Goal: Information Seeking & Learning: Learn about a topic

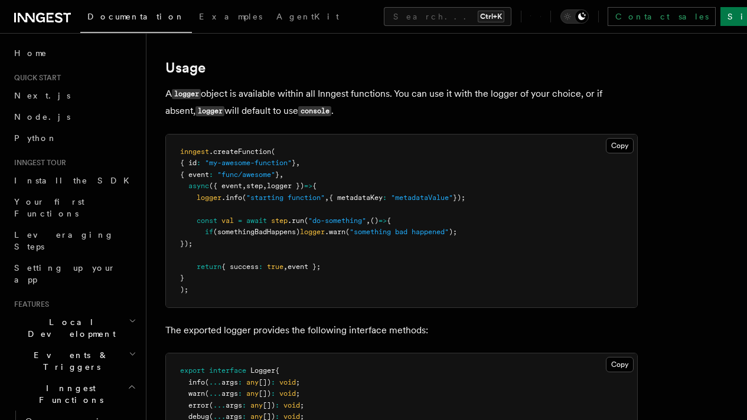
scroll to position [430, 0]
click at [423, 17] on button "Search... Ctrl+K" at bounding box center [447, 16] width 127 height 19
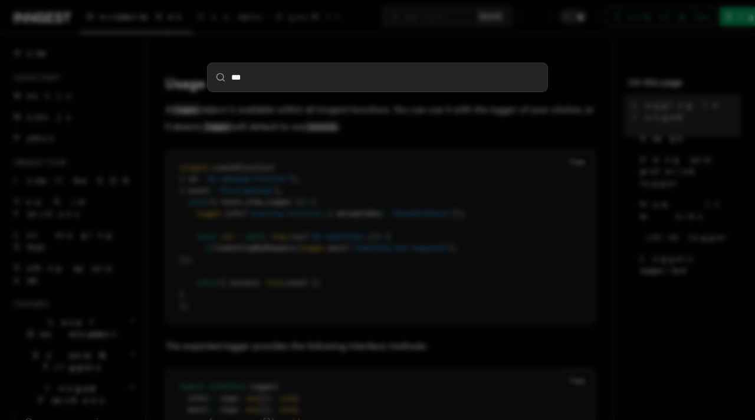
type input "****"
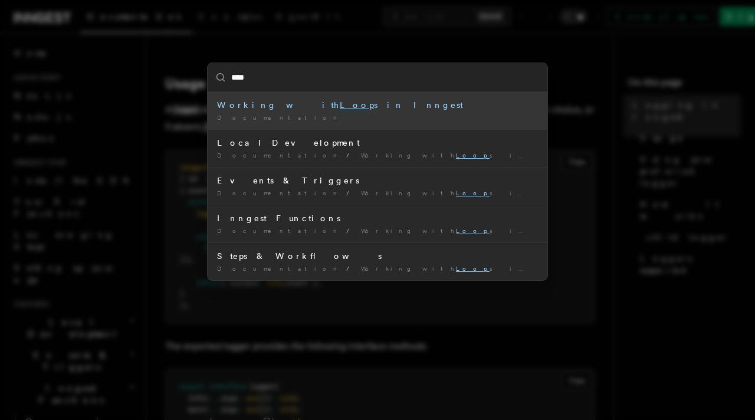
click at [354, 117] on div "Documentation /" at bounding box center [377, 117] width 321 height 9
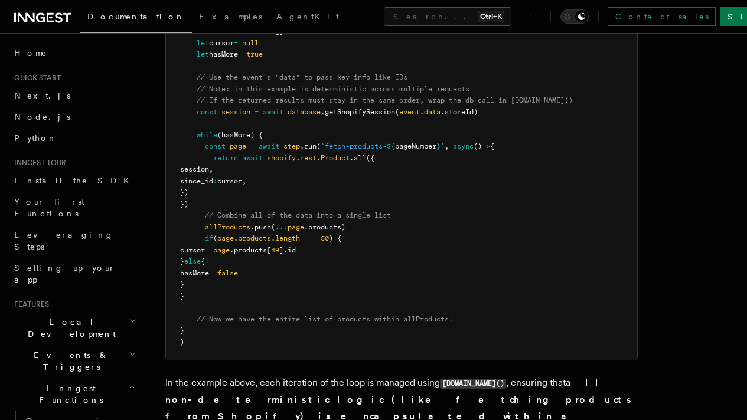
scroll to position [1293, 0]
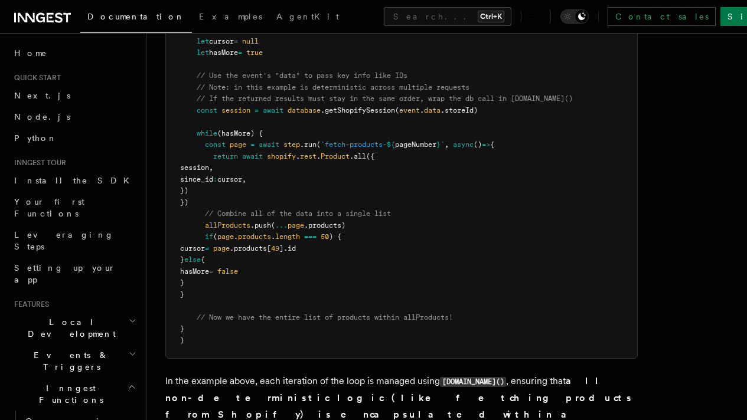
click at [390, 187] on pre "export default inngest .createFunction ( { id : "shopify-product-import" } , { …" at bounding box center [401, 162] width 471 height 392
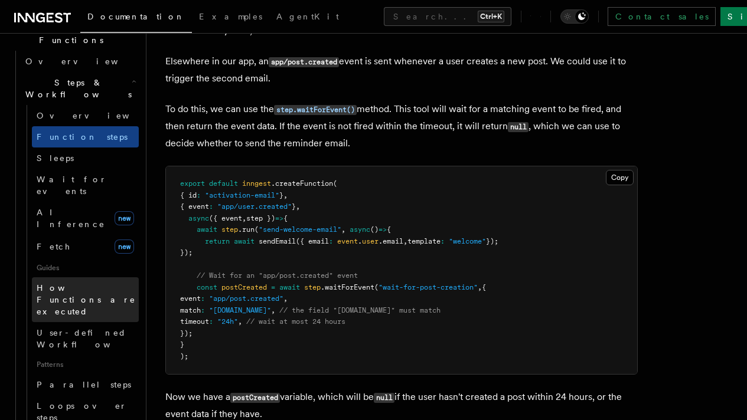
scroll to position [361, 0]
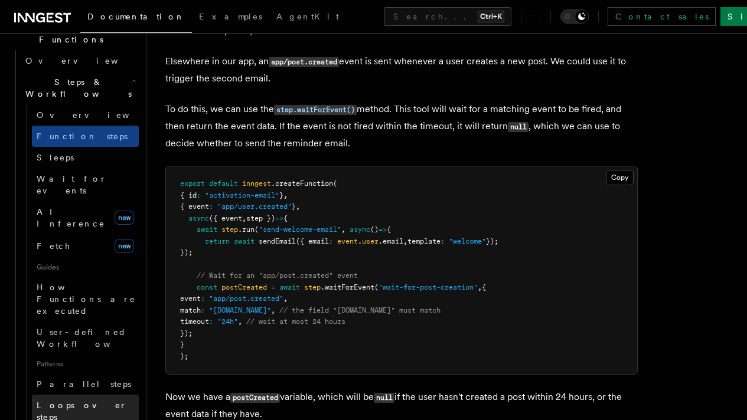
click at [94, 401] on span "Loops over steps" at bounding box center [82, 411] width 90 height 21
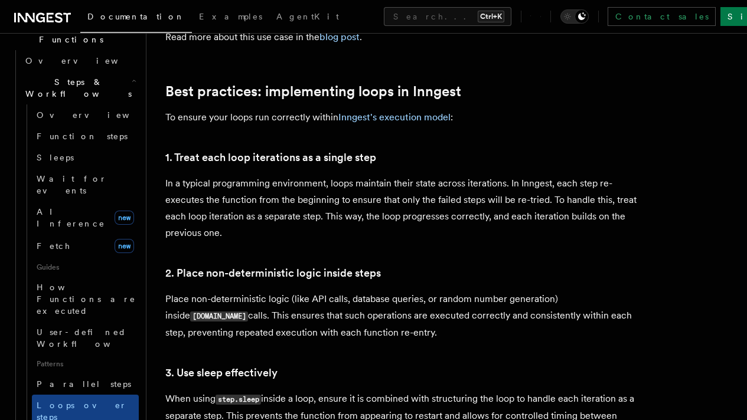
scroll to position [1816, 0]
